Goal: Transaction & Acquisition: Purchase product/service

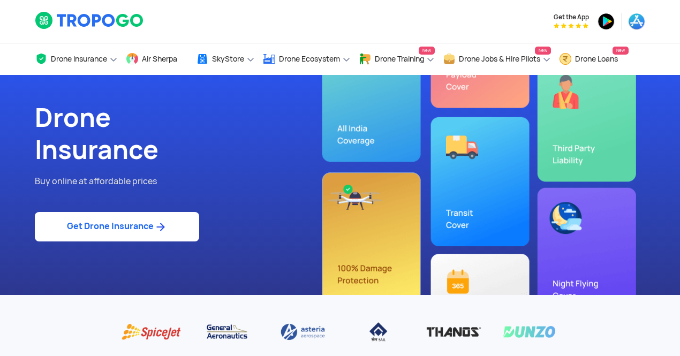
click at [127, 239] on link "Get Drone Insurance" at bounding box center [117, 226] width 164 height 29
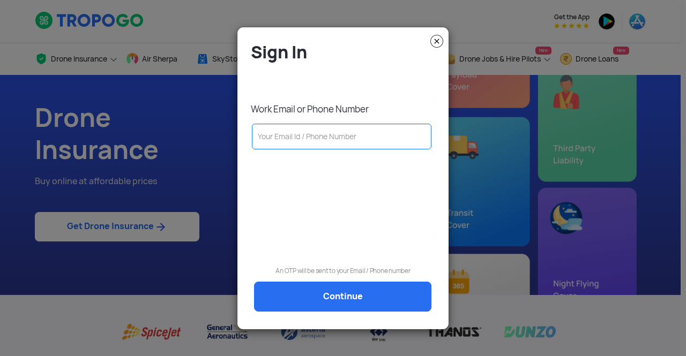
click at [333, 132] on input "text" at bounding box center [341, 137] width 179 height 26
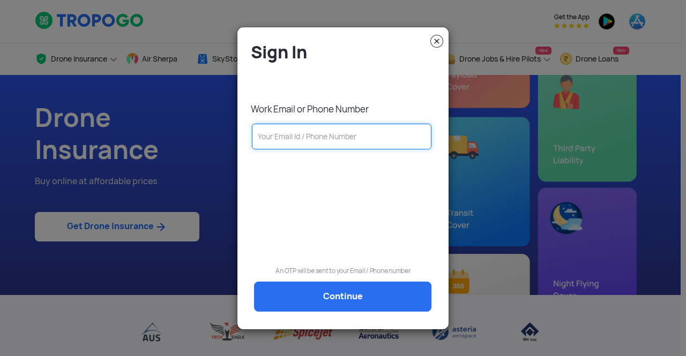
click at [332, 135] on input "text" at bounding box center [341, 137] width 179 height 26
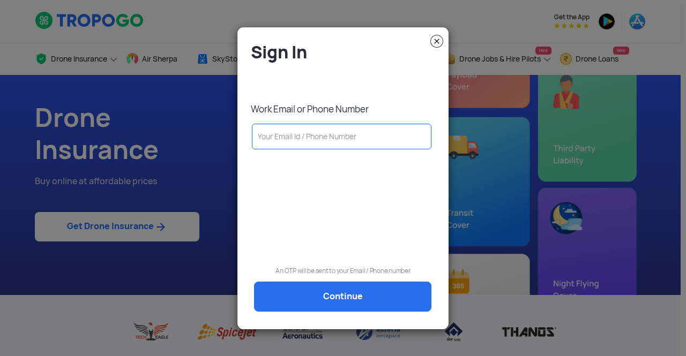
click at [266, 168] on div at bounding box center [342, 165] width 195 height 18
click at [266, 137] on input "text" at bounding box center [341, 137] width 179 height 26
click at [271, 184] on div at bounding box center [342, 197] width 195 height 83
click at [273, 138] on input "text" at bounding box center [341, 137] width 179 height 26
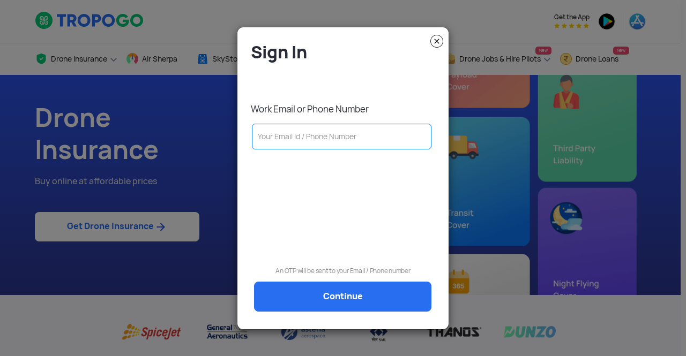
click at [282, 183] on div at bounding box center [342, 197] width 195 height 83
click at [279, 143] on input "text" at bounding box center [341, 137] width 179 height 26
click at [275, 171] on div at bounding box center [342, 165] width 195 height 18
click at [275, 138] on input "text" at bounding box center [341, 137] width 179 height 26
